Goal: Task Accomplishment & Management: Complete application form

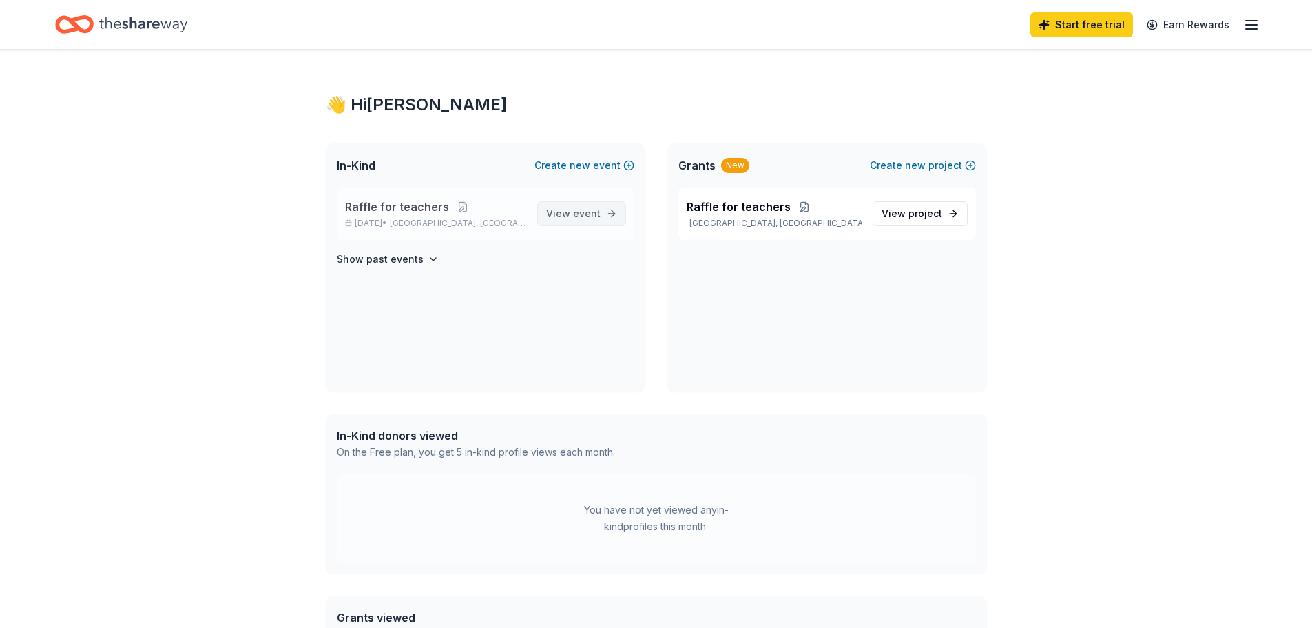
click at [566, 222] on link "View event" at bounding box center [581, 213] width 89 height 25
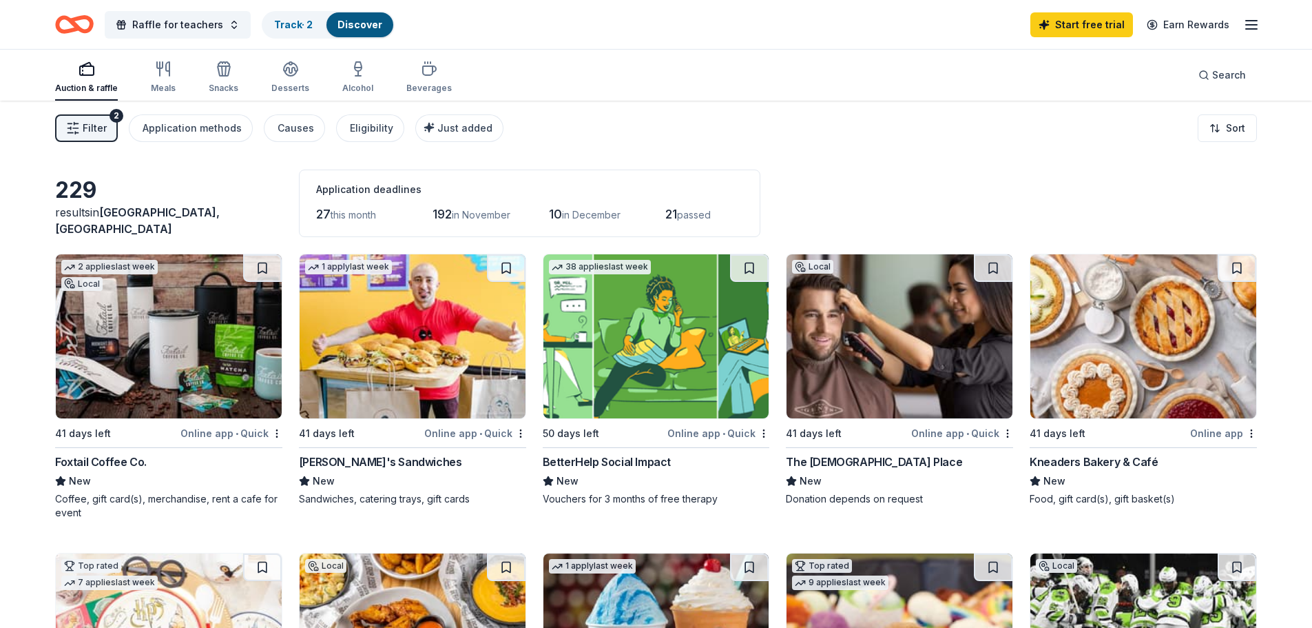
click at [104, 129] on span "Filter" at bounding box center [95, 128] width 24 height 17
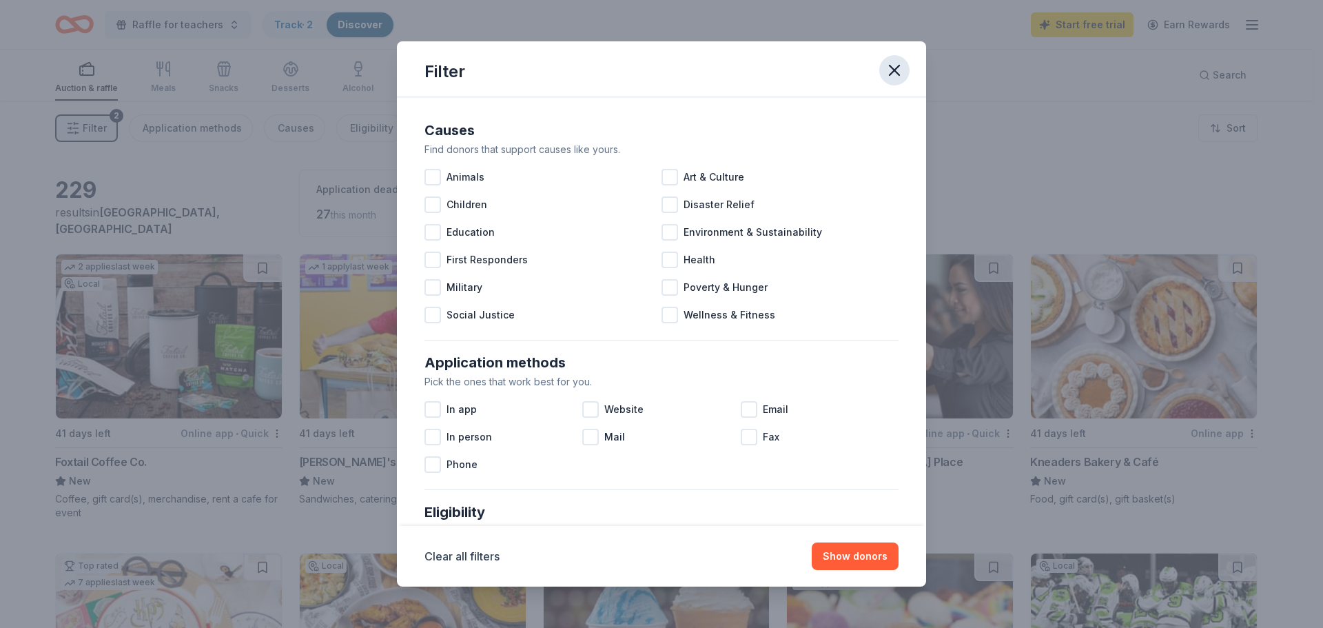
click at [888, 70] on icon "button" at bounding box center [893, 70] width 19 height 19
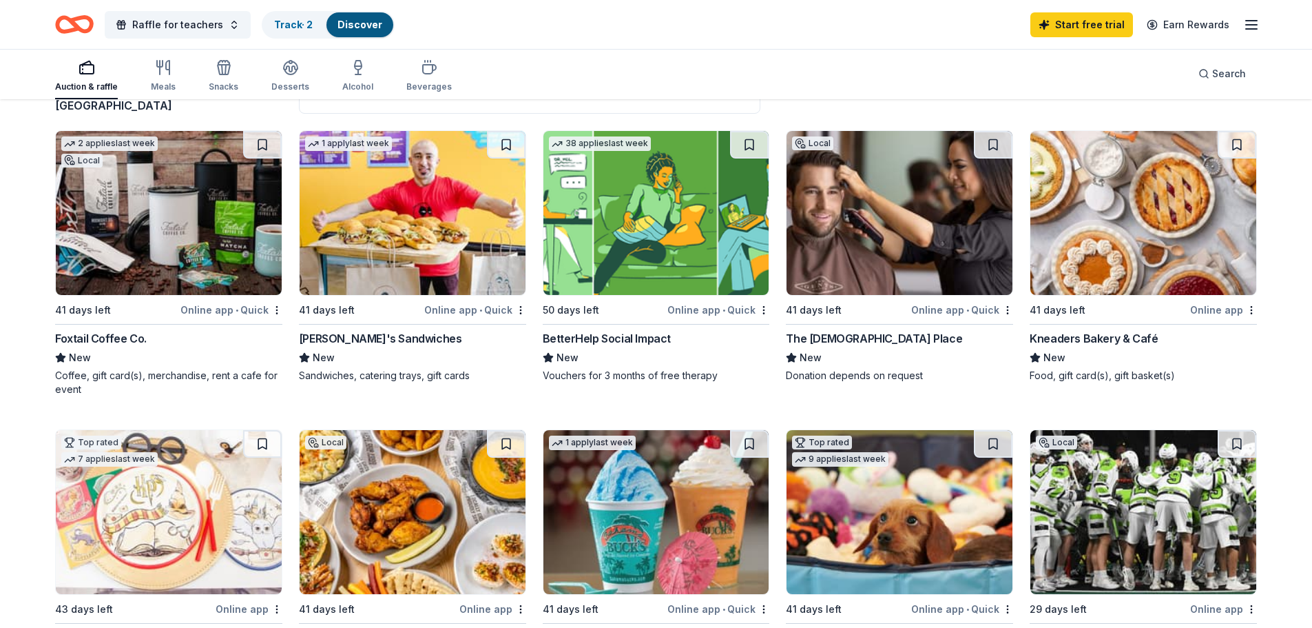
scroll to position [138, 0]
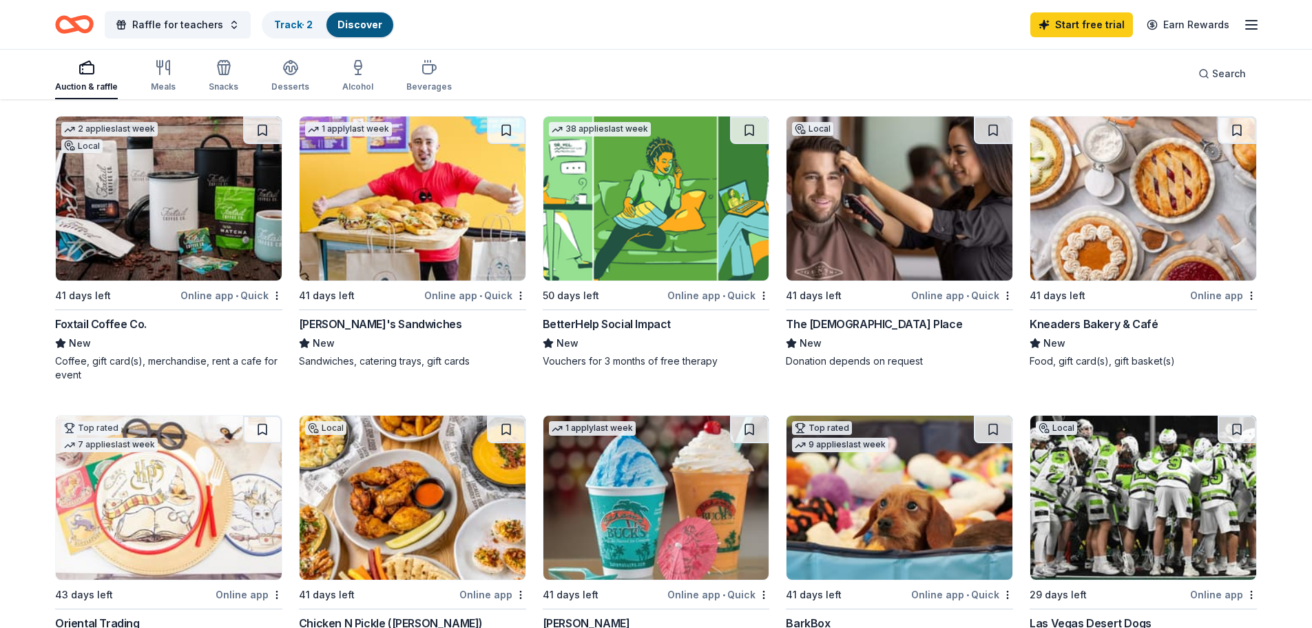
click at [838, 314] on div "Local 41 days left Online app • Quick The Gents Place New Donation depends on r…" at bounding box center [899, 242] width 227 height 252
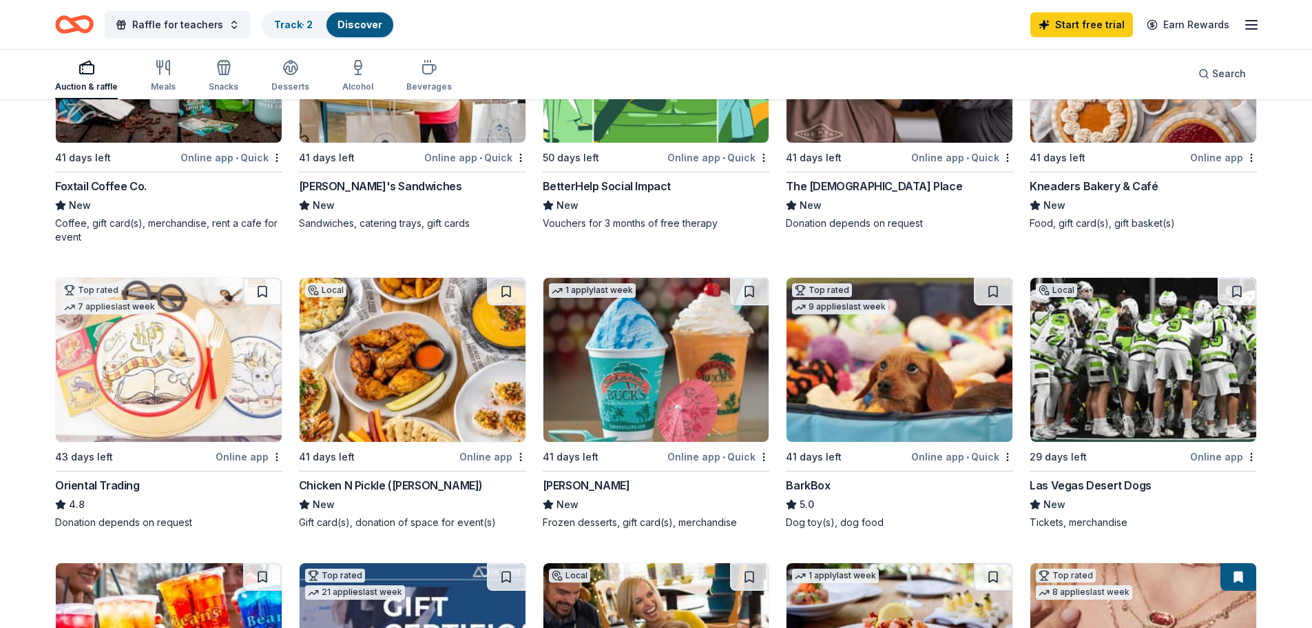
scroll to position [344, 0]
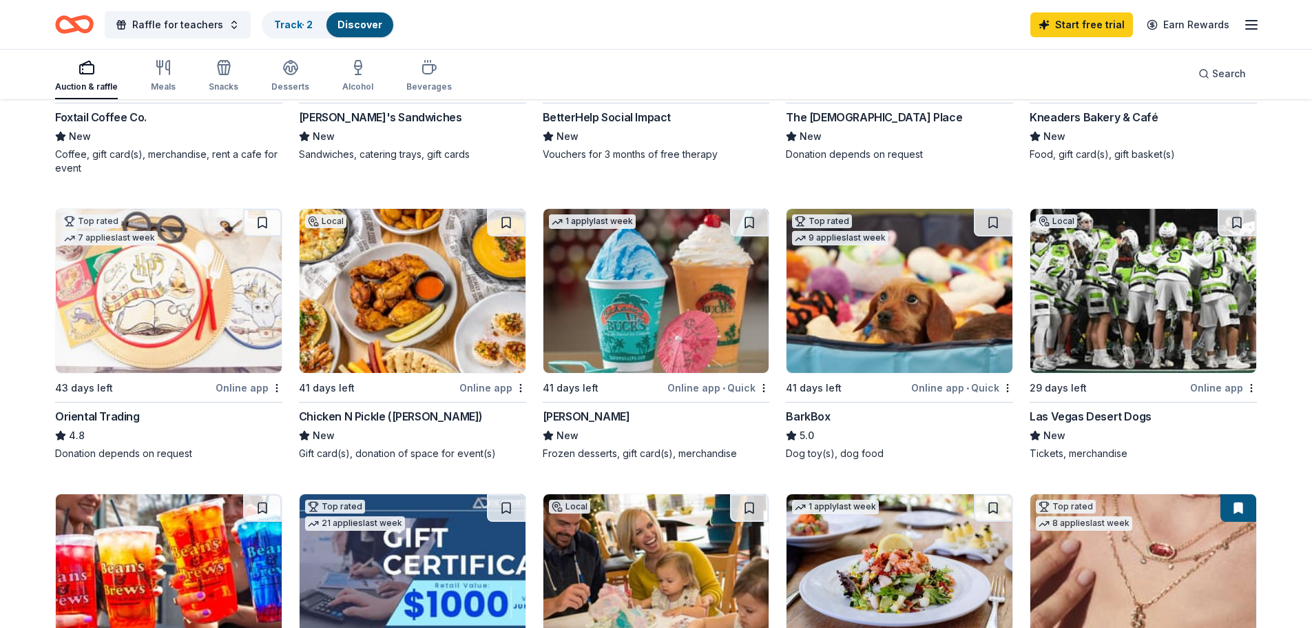
click at [203, 274] on img at bounding box center [169, 291] width 226 height 164
click at [1206, 327] on img at bounding box center [1143, 291] width 226 height 164
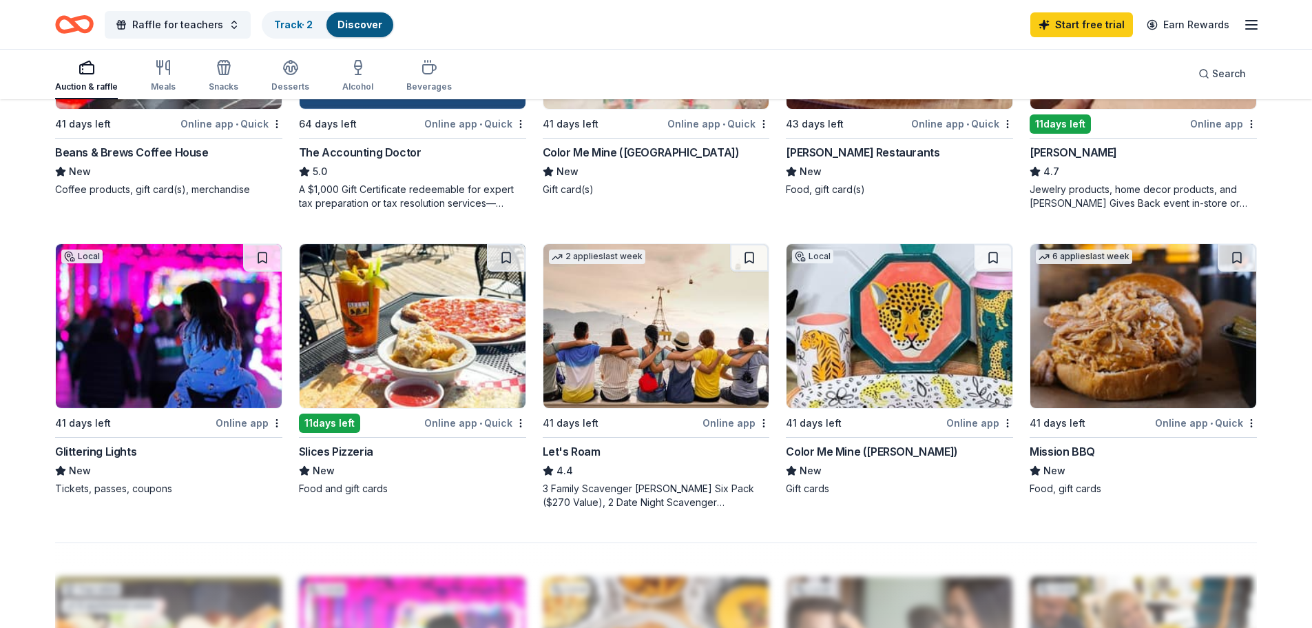
scroll to position [827, 0]
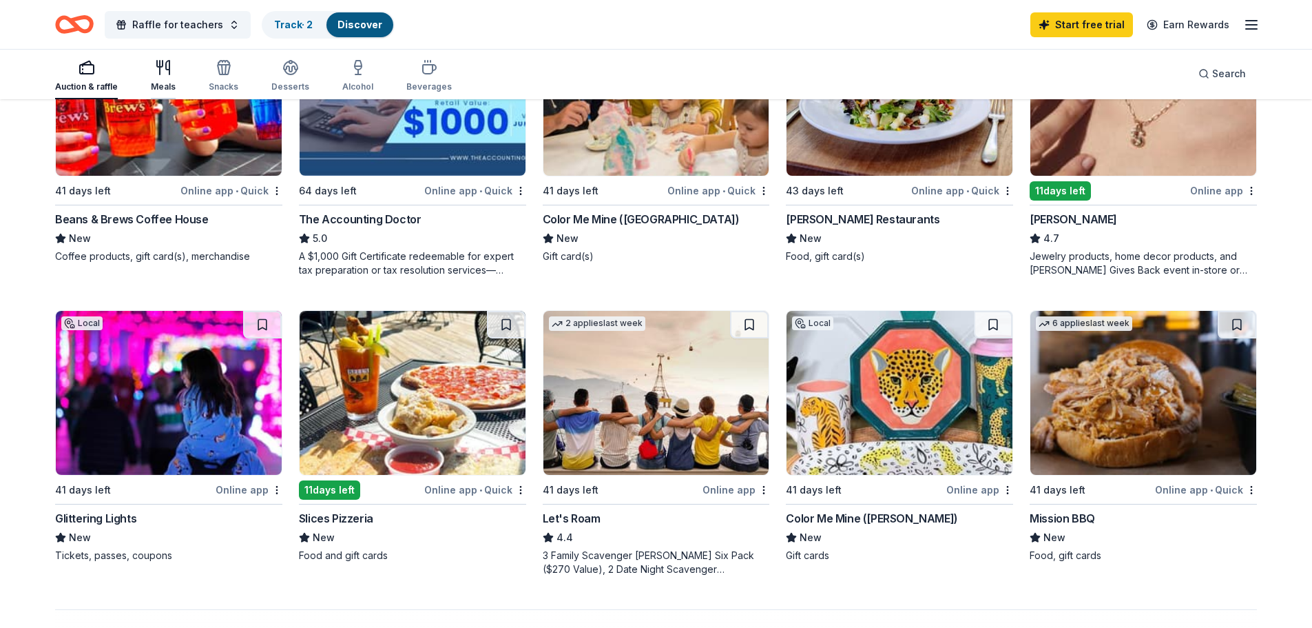
click at [156, 70] on icon "button" at bounding box center [163, 67] width 17 height 17
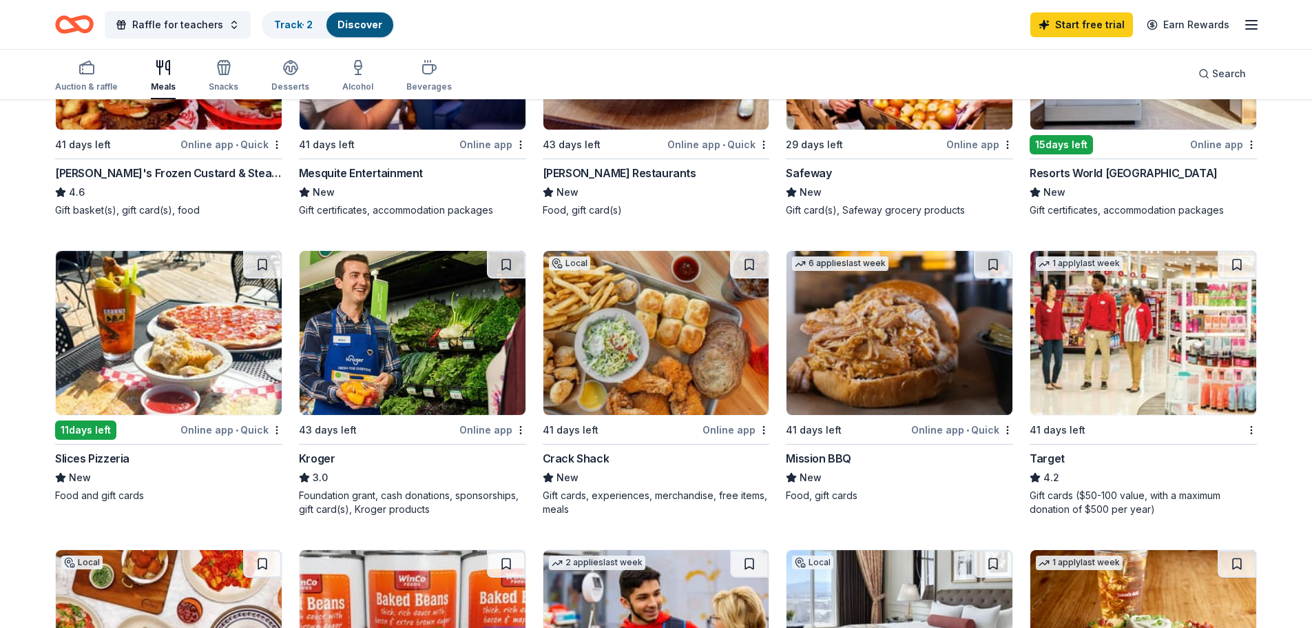
scroll to position [620, 0]
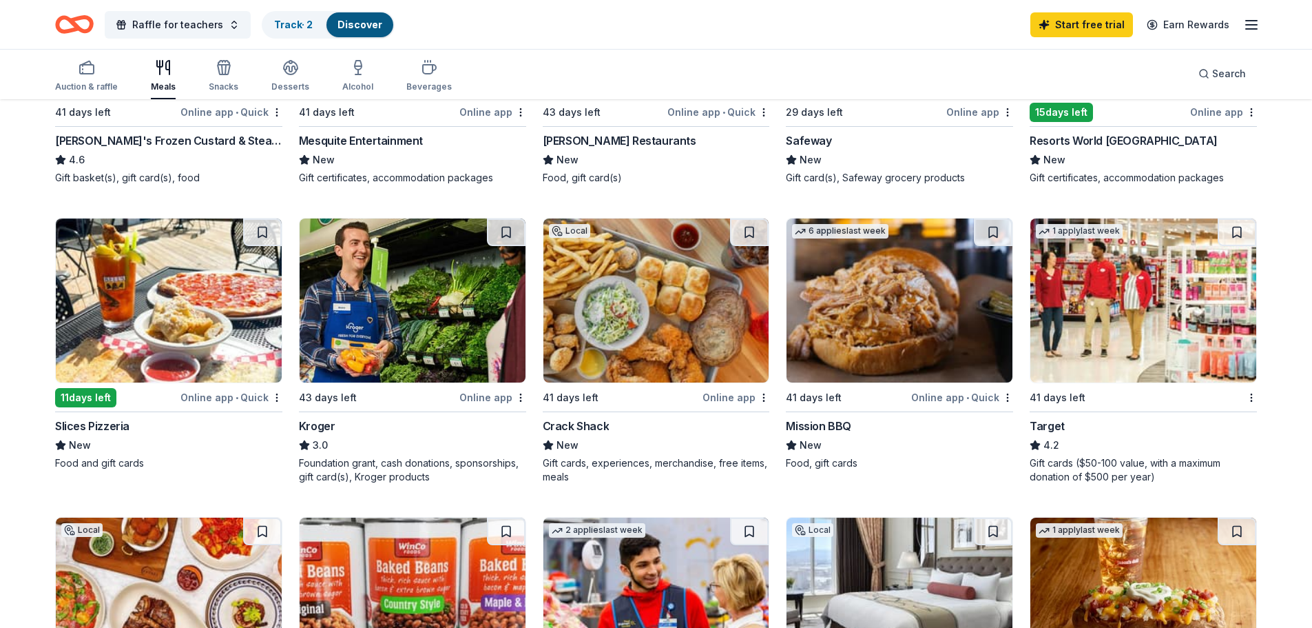
click at [620, 333] on img at bounding box center [656, 300] width 226 height 164
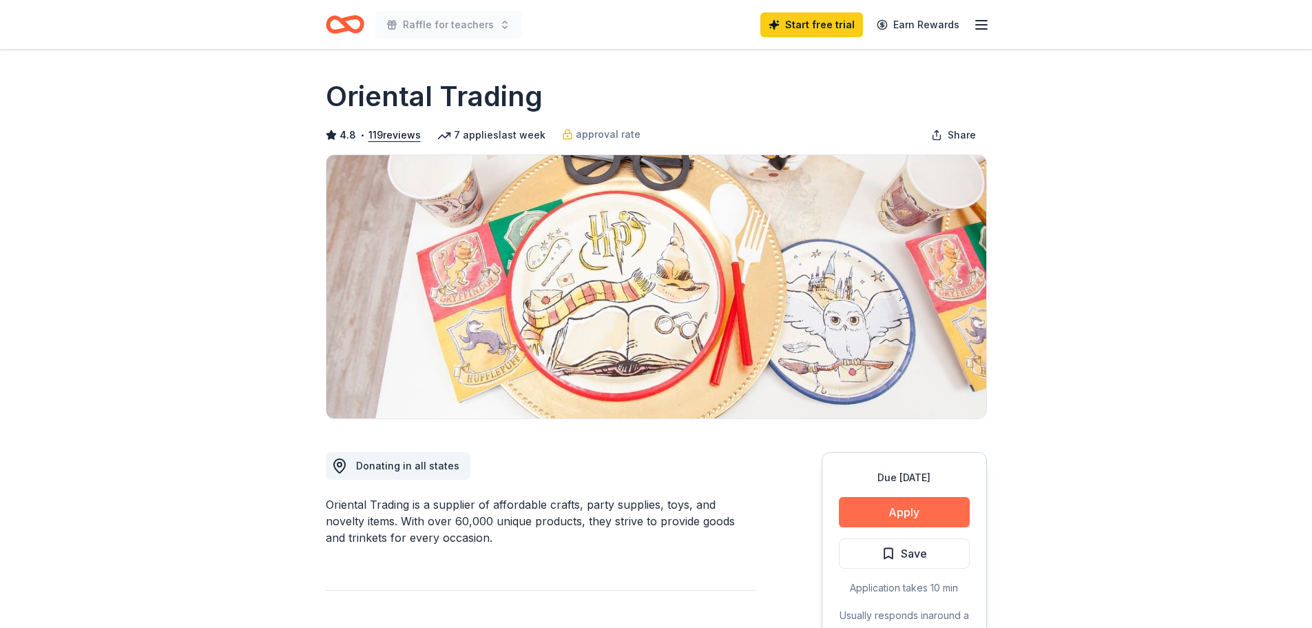
click at [933, 517] on button "Apply" at bounding box center [904, 512] width 131 height 30
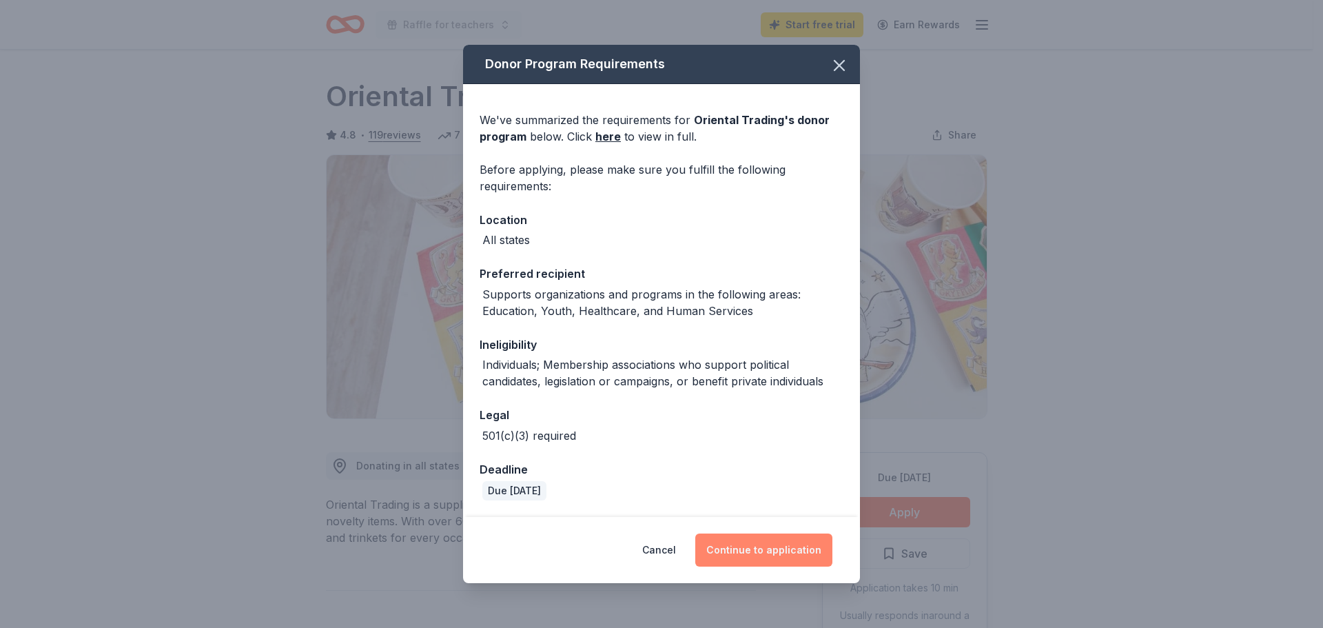
click at [782, 554] on button "Continue to application" at bounding box center [763, 549] width 137 height 33
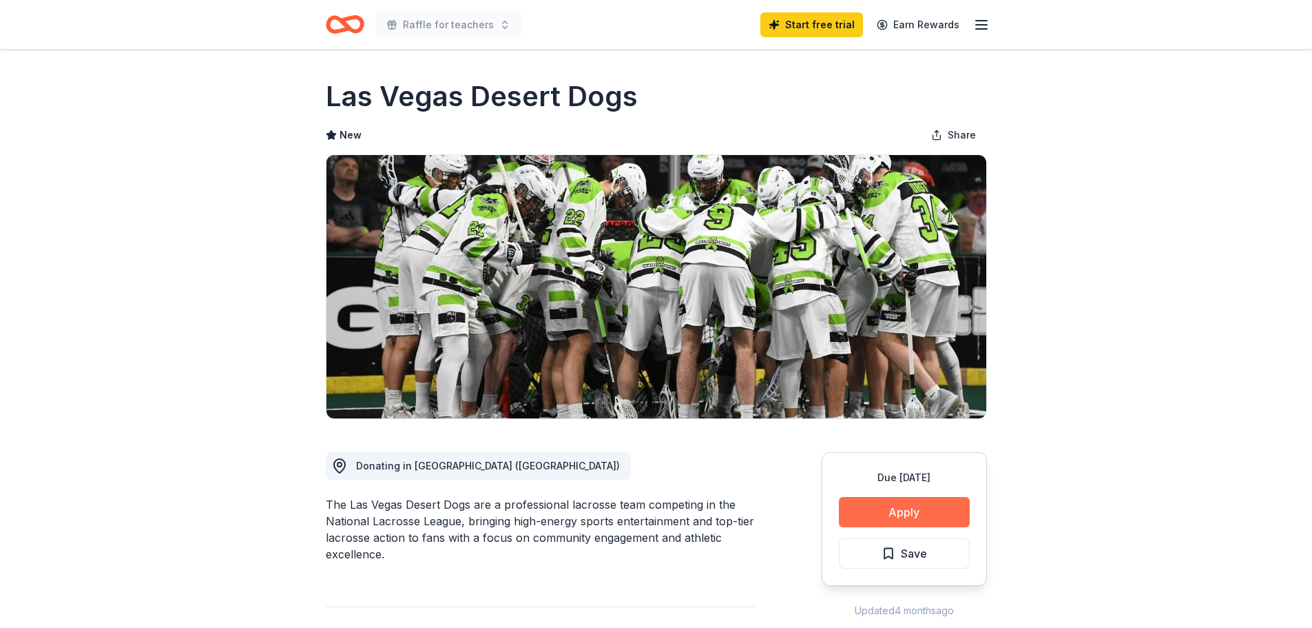
click at [892, 504] on button "Apply" at bounding box center [904, 512] width 131 height 30
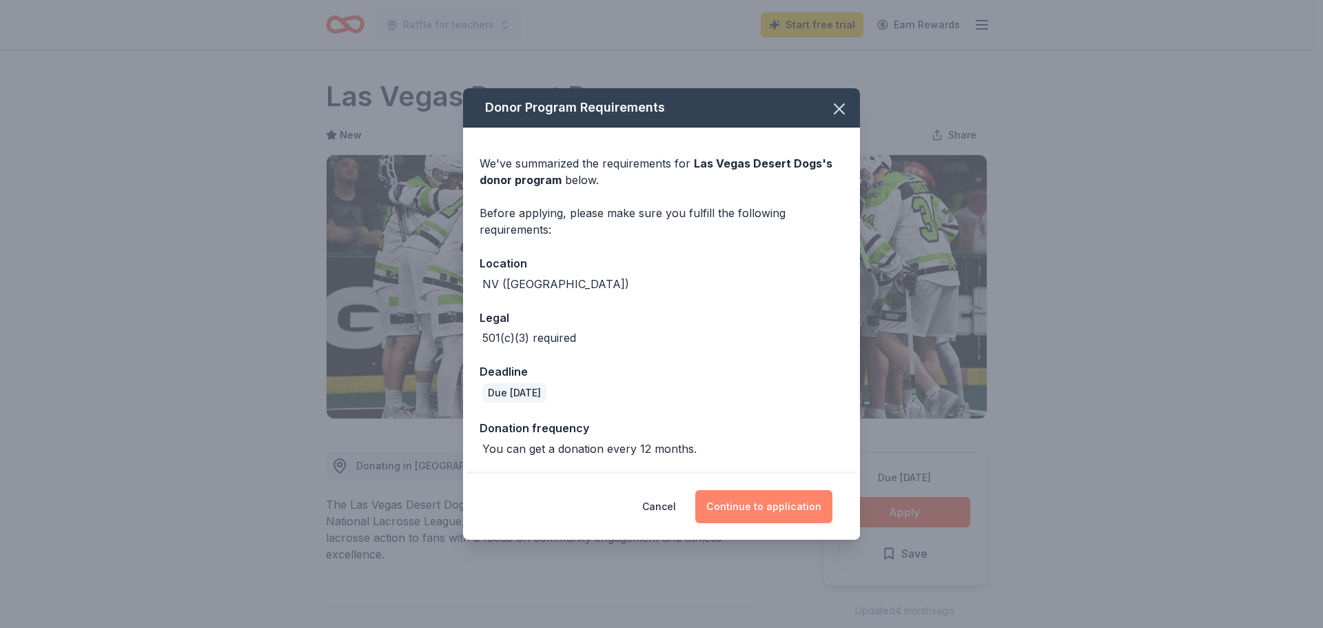
click at [760, 493] on button "Continue to application" at bounding box center [763, 506] width 137 height 33
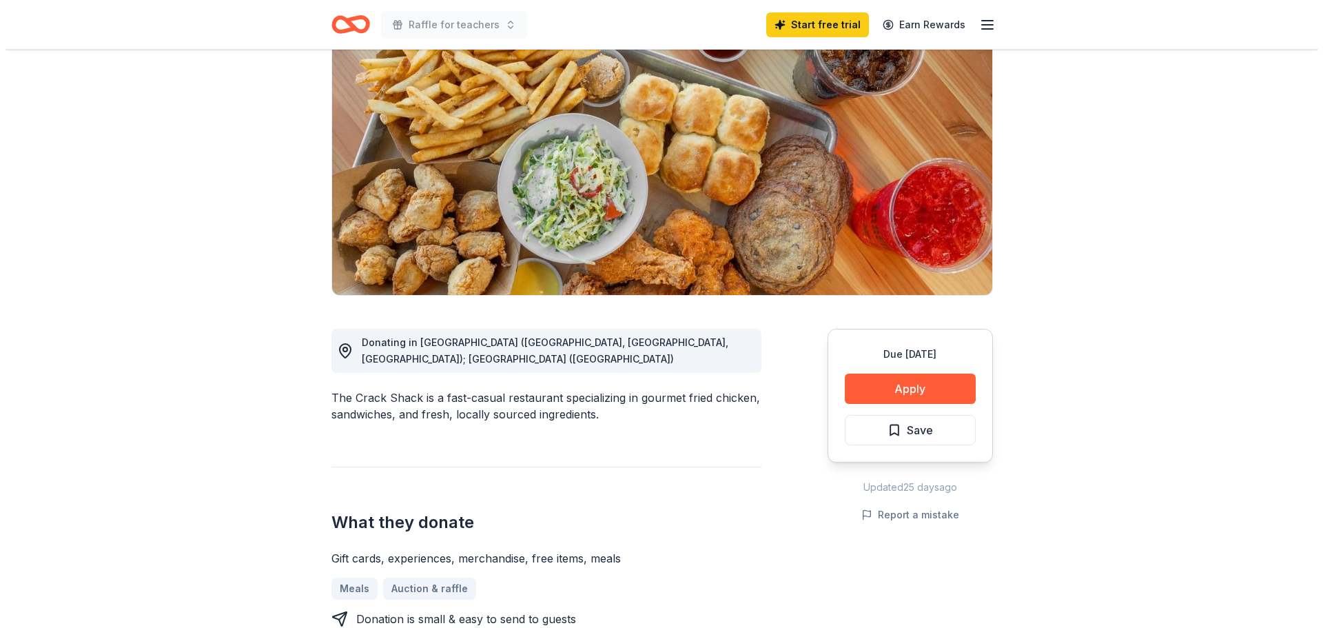
scroll to position [138, 0]
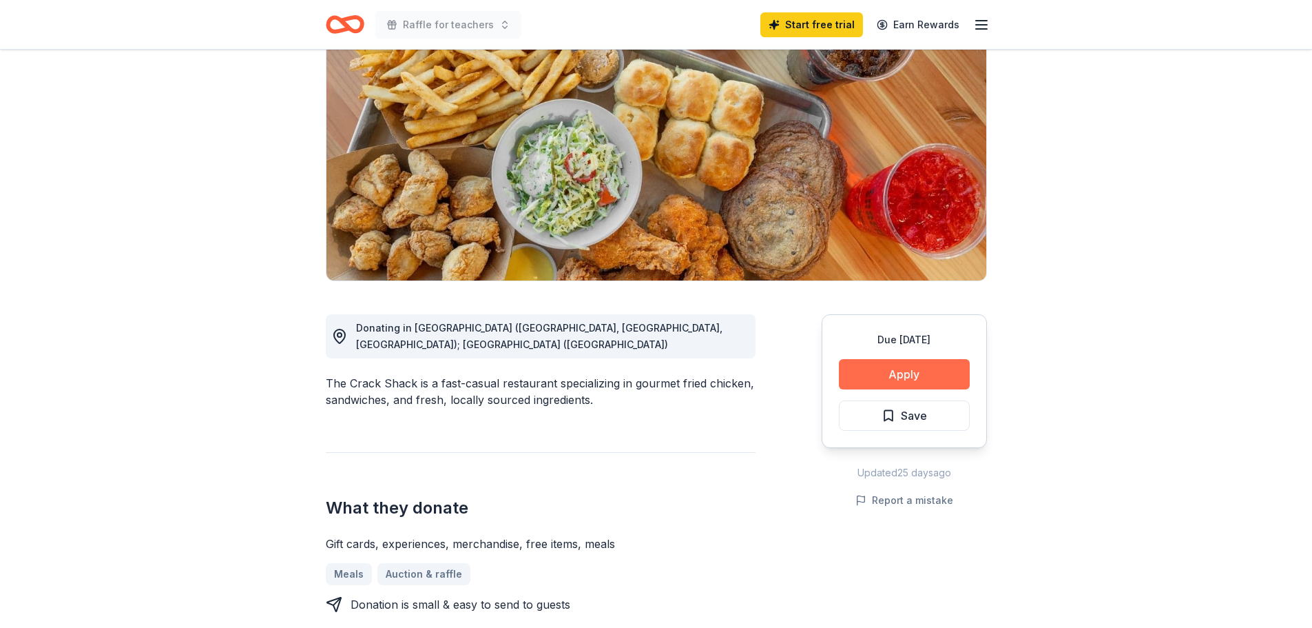
click at [864, 381] on button "Apply" at bounding box center [904, 374] width 131 height 30
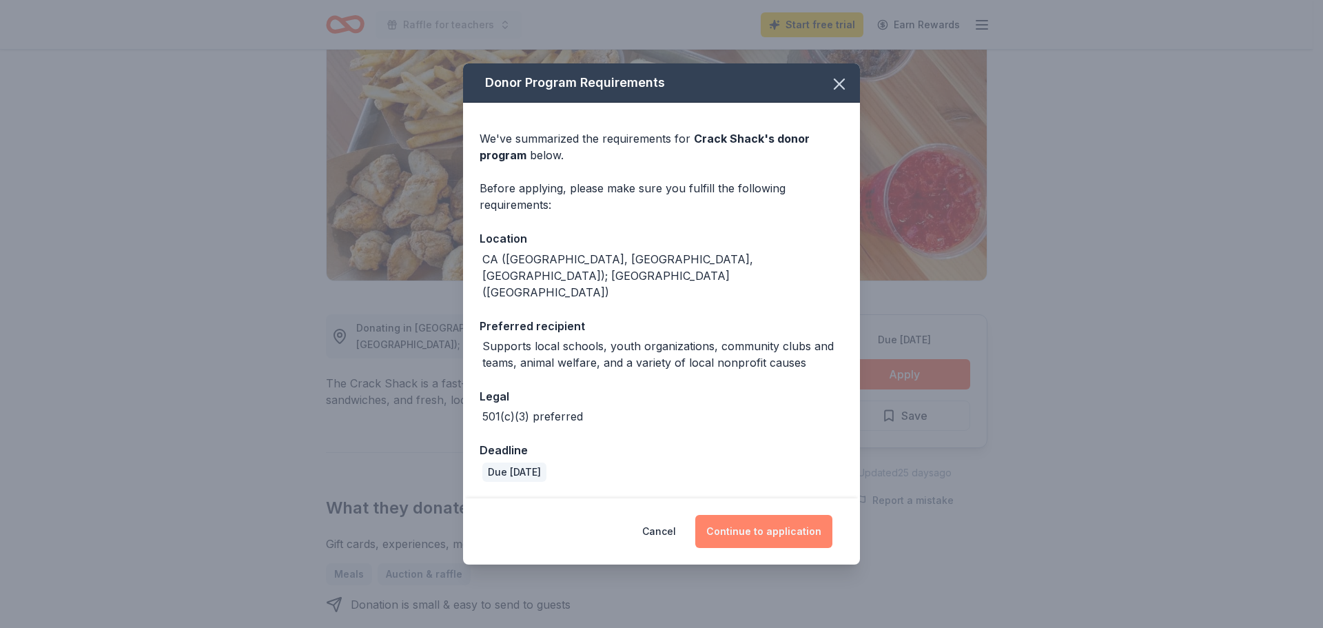
click at [785, 522] on button "Continue to application" at bounding box center [763, 531] width 137 height 33
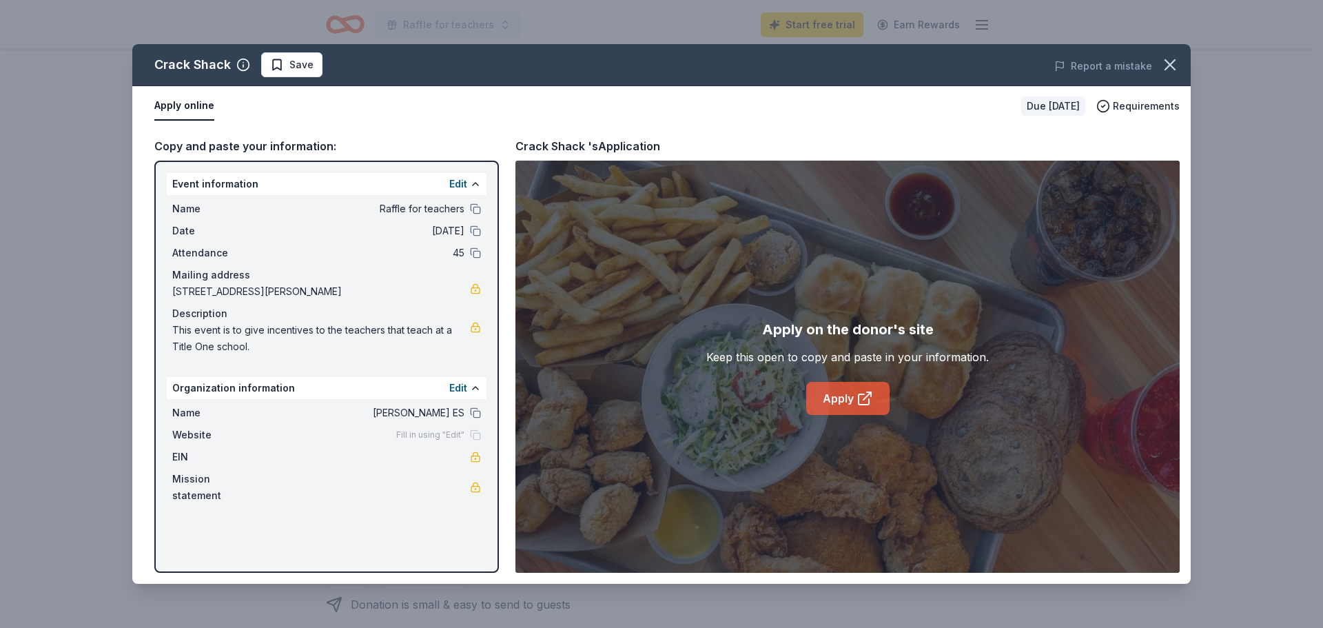
click at [847, 400] on link "Apply" at bounding box center [847, 398] width 83 height 33
